Goal: Navigation & Orientation: Find specific page/section

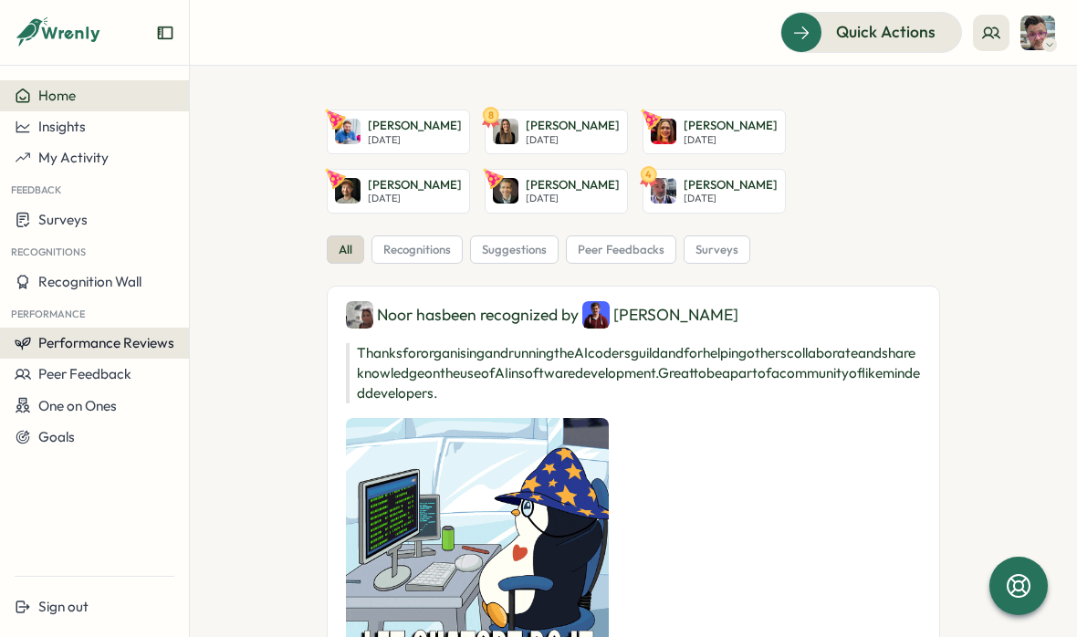
click at [121, 340] on span "Performance Reviews" at bounding box center [106, 342] width 136 height 17
click at [207, 325] on div "Reviews" at bounding box center [219, 326] width 51 height 20
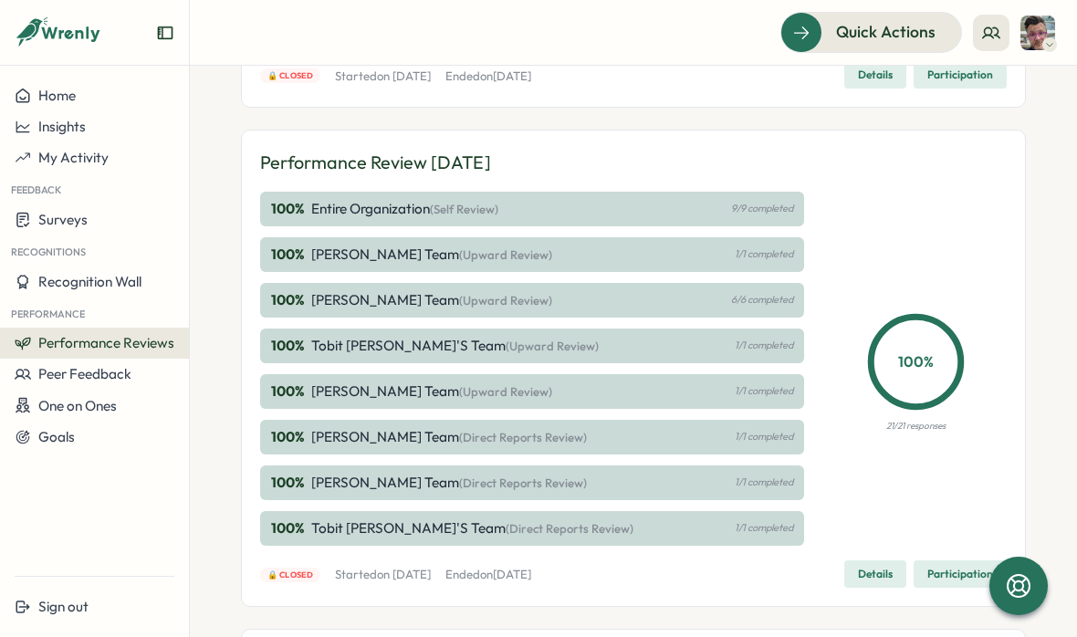
scroll to position [317, 0]
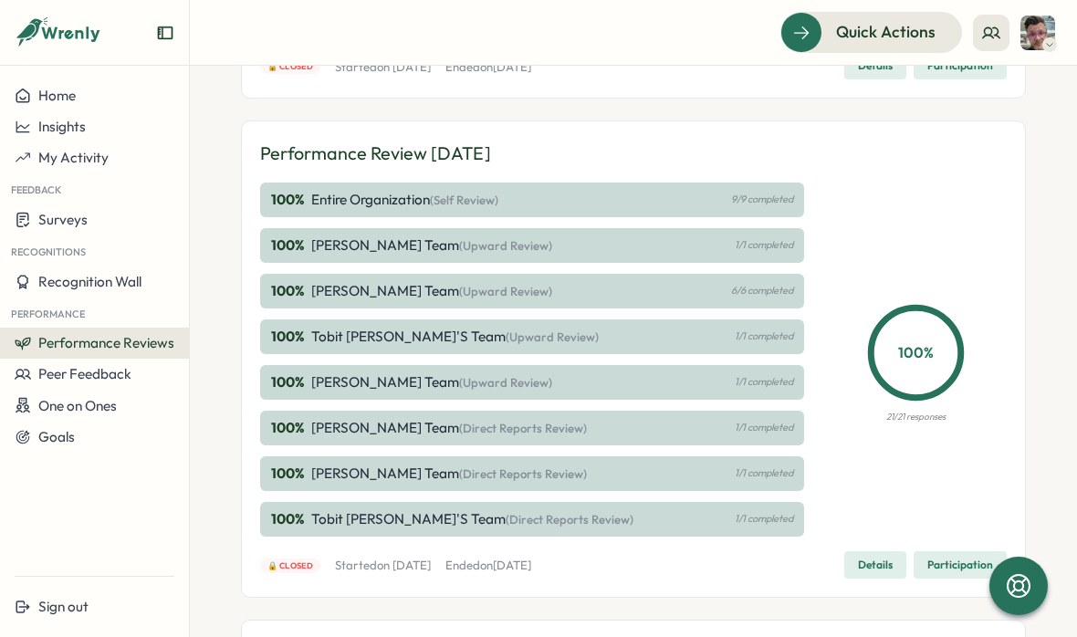
click at [869, 558] on span "Details" at bounding box center [875, 565] width 35 height 26
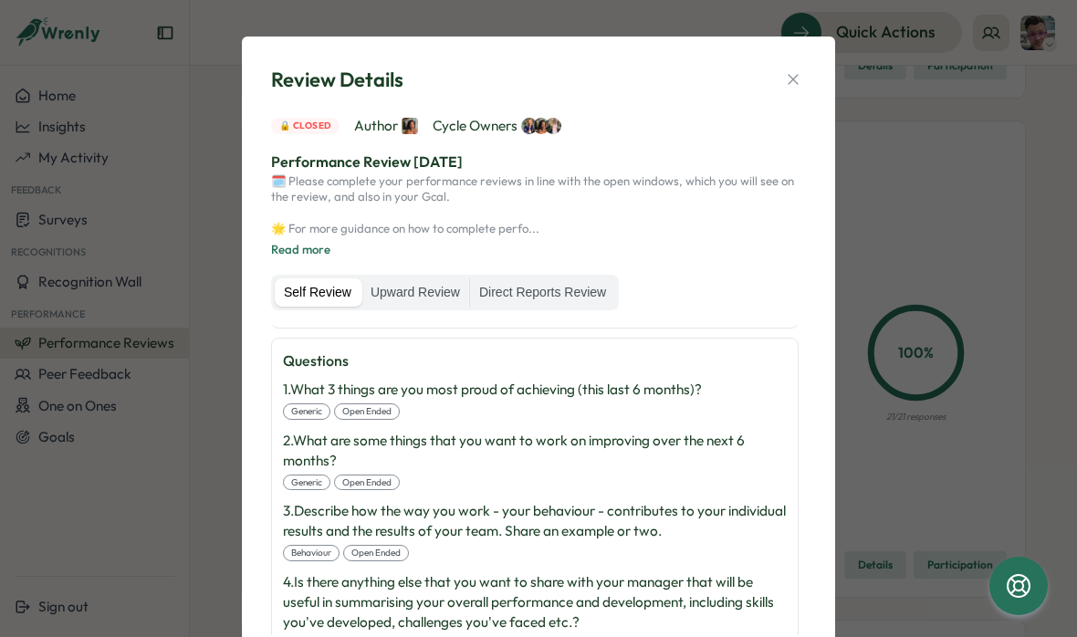
scroll to position [377, 0]
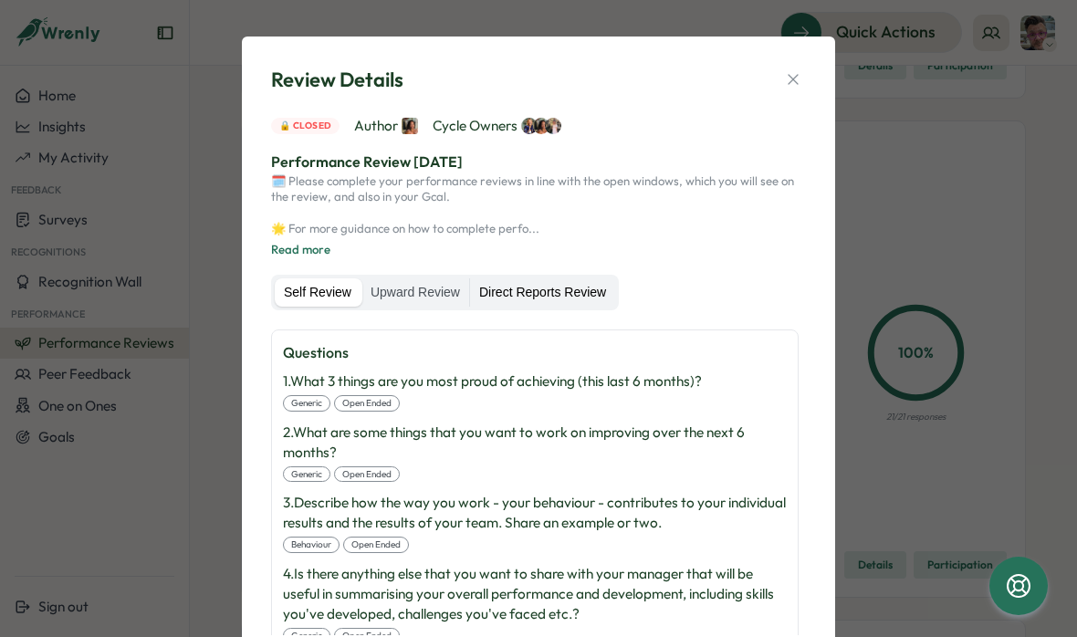
click at [531, 285] on label "Direct Reports Review" at bounding box center [542, 292] width 145 height 29
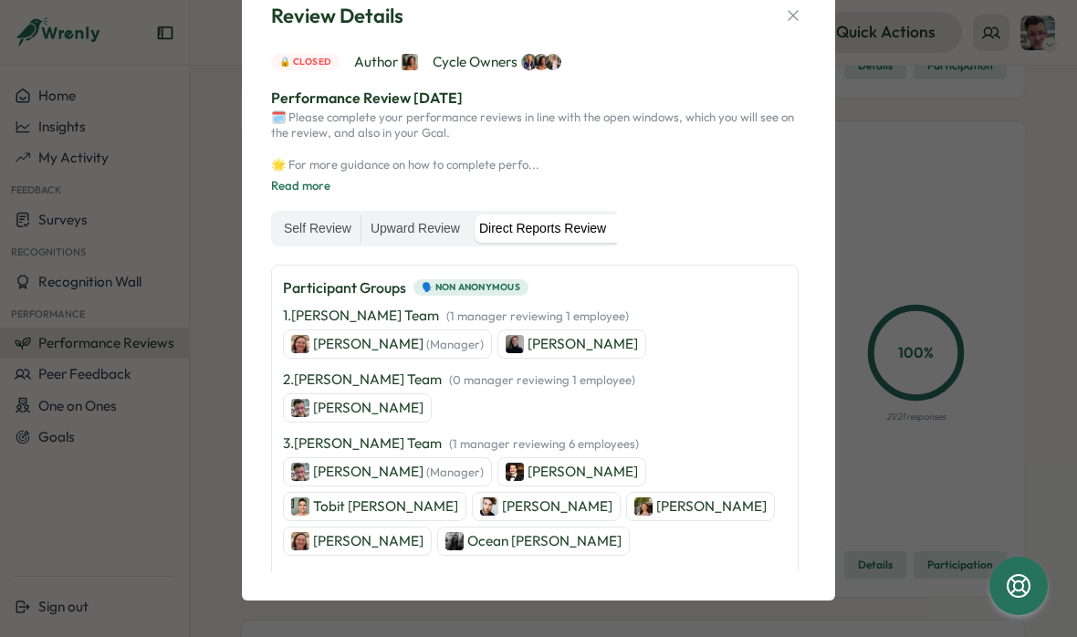
scroll to position [160, 0]
click at [334, 476] on p "[PERSON_NAME] (Manager)" at bounding box center [398, 471] width 171 height 20
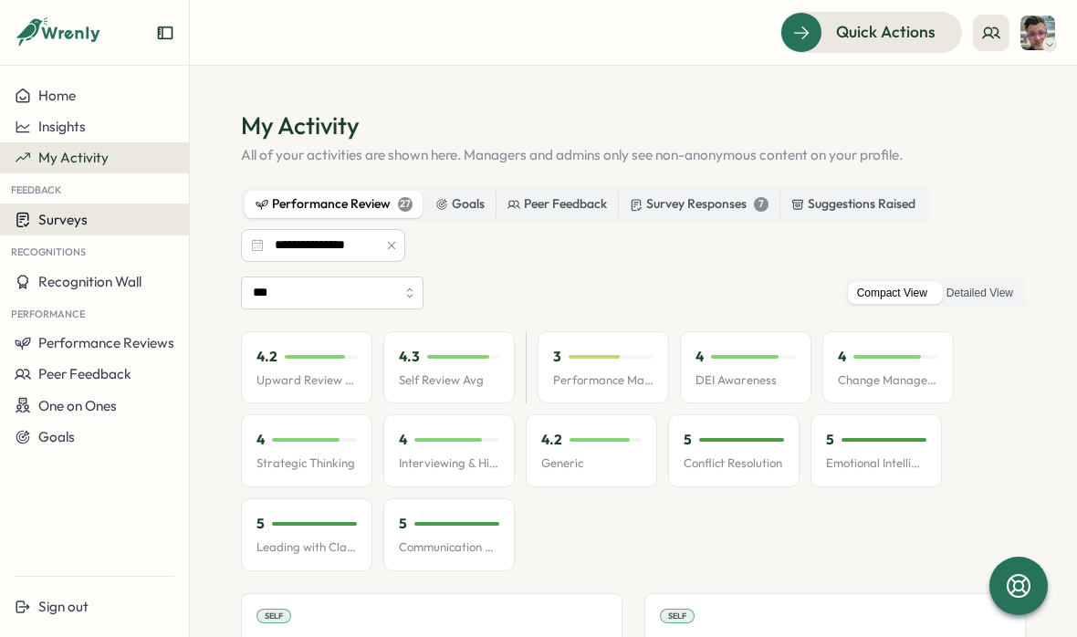
click at [117, 225] on div "Surveys" at bounding box center [95, 219] width 160 height 17
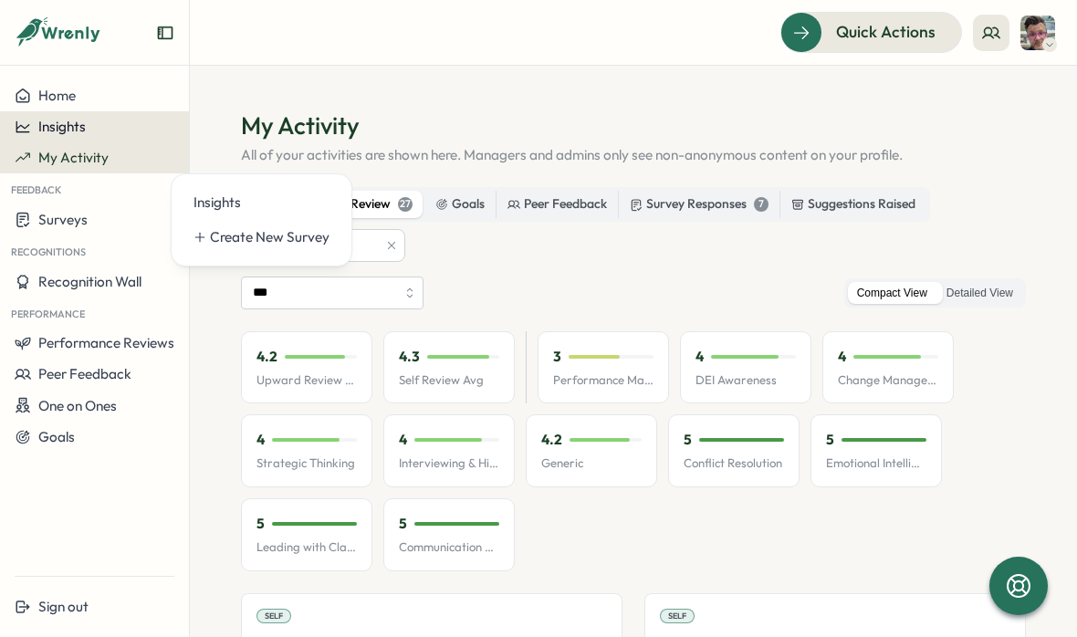
click at [118, 117] on button "Insights" at bounding box center [94, 126] width 189 height 31
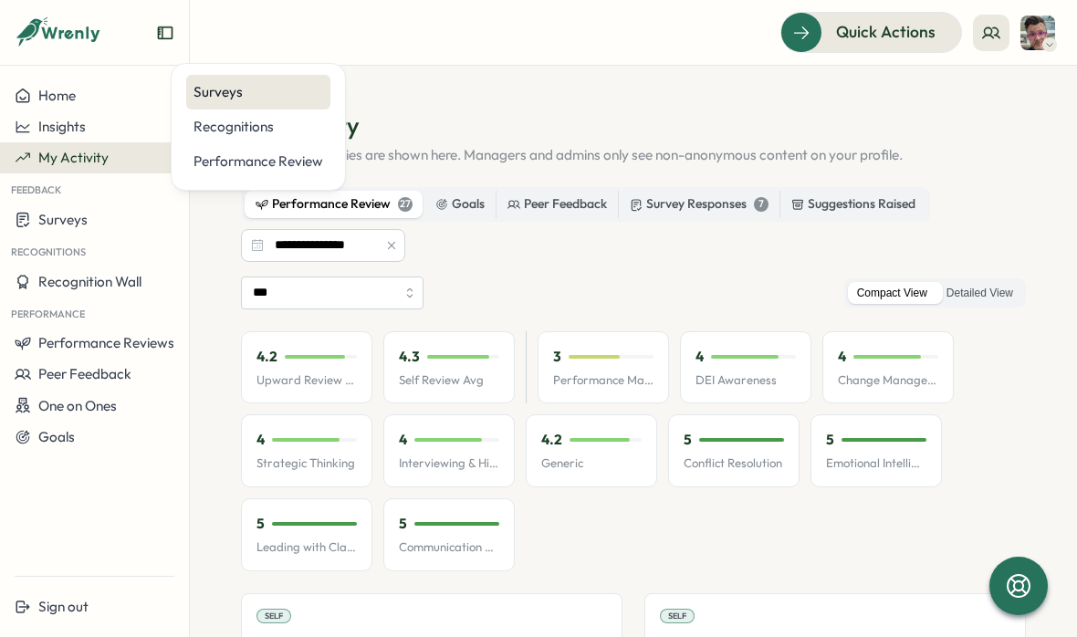
click at [229, 81] on div "Surveys" at bounding box center [258, 92] width 144 height 35
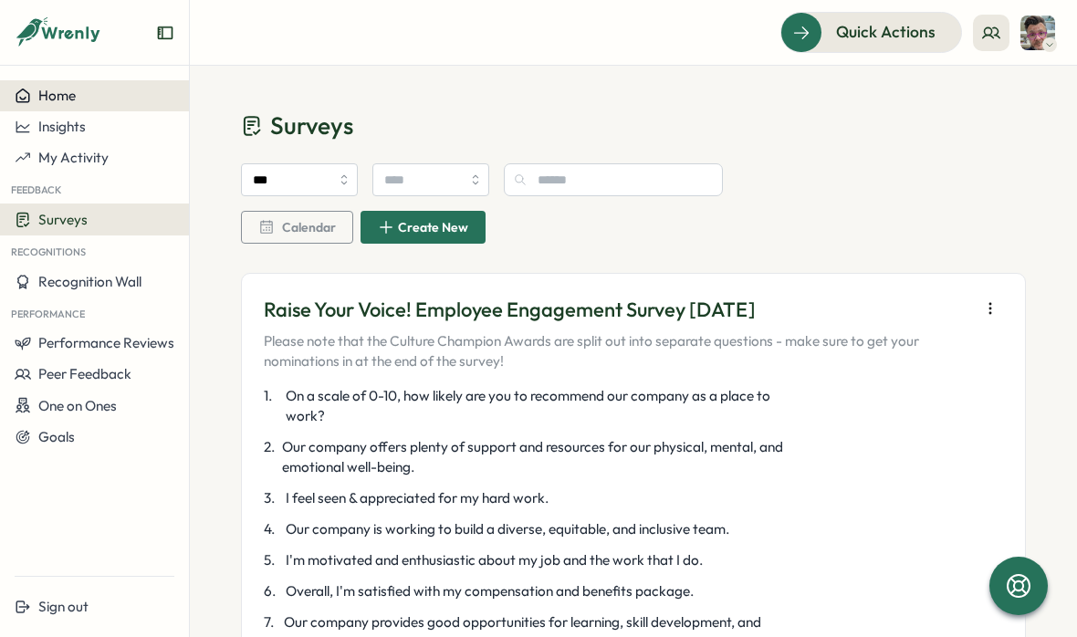
click at [70, 91] on span "Home" at bounding box center [56, 95] width 37 height 17
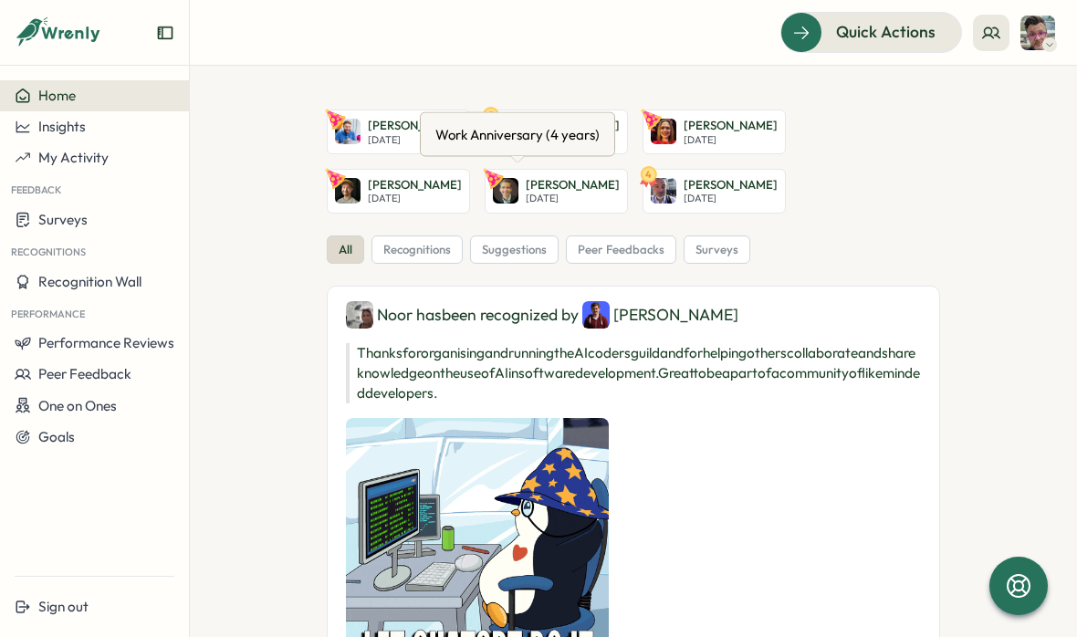
click at [684, 189] on p "[PERSON_NAME]" at bounding box center [731, 185] width 94 height 16
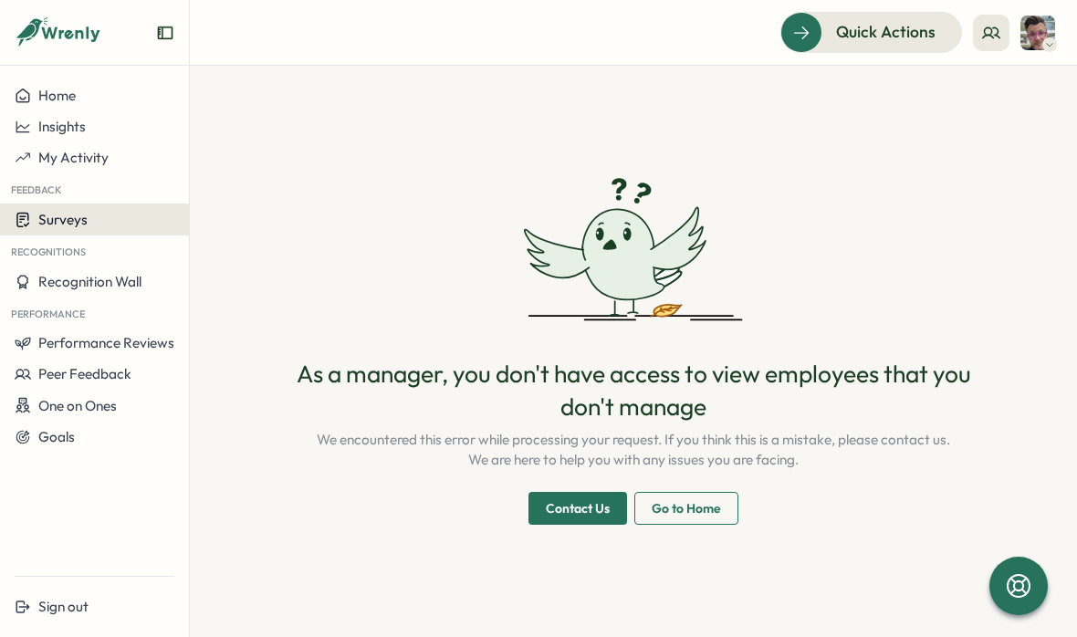
click at [71, 215] on span "Surveys" at bounding box center [62, 219] width 49 height 17
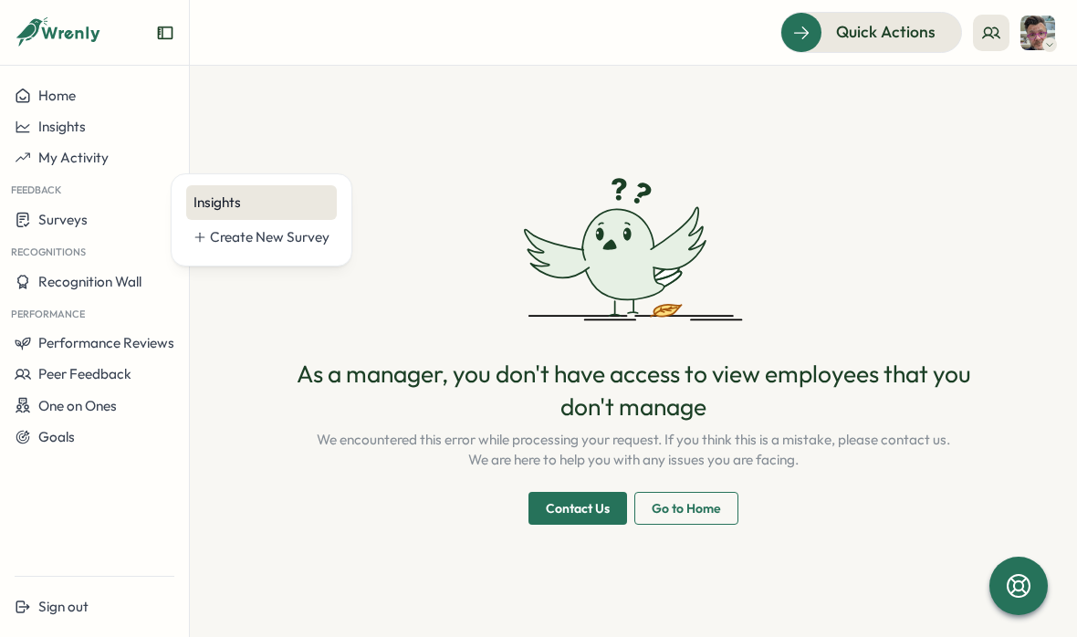
click at [210, 198] on div "Insights" at bounding box center [262, 203] width 136 height 20
